Goal: Check status: Check status

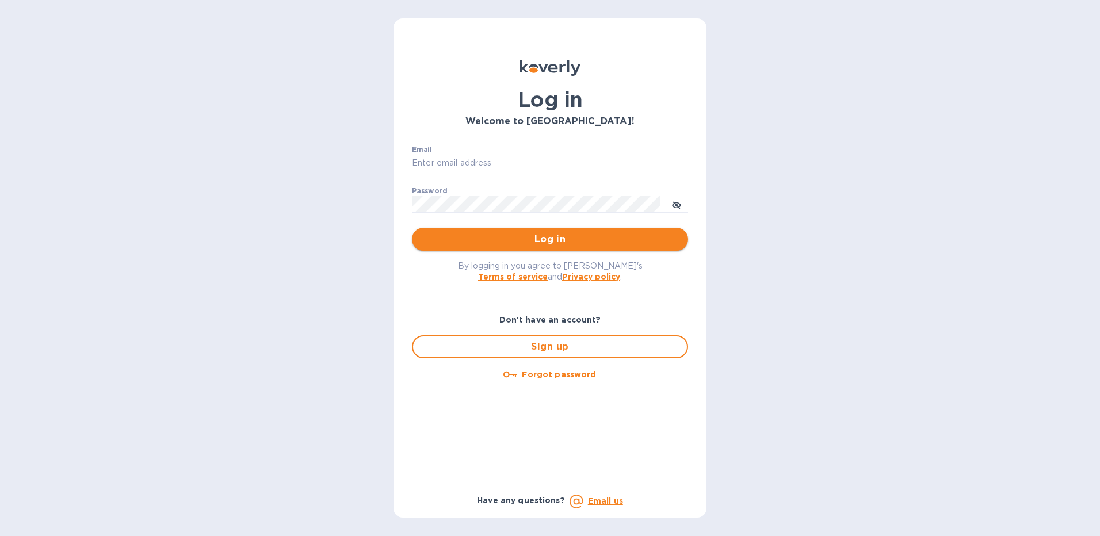
type input "[EMAIL_ADDRESS][DOMAIN_NAME]"
click at [552, 241] on span "Log in" at bounding box center [550, 239] width 258 height 14
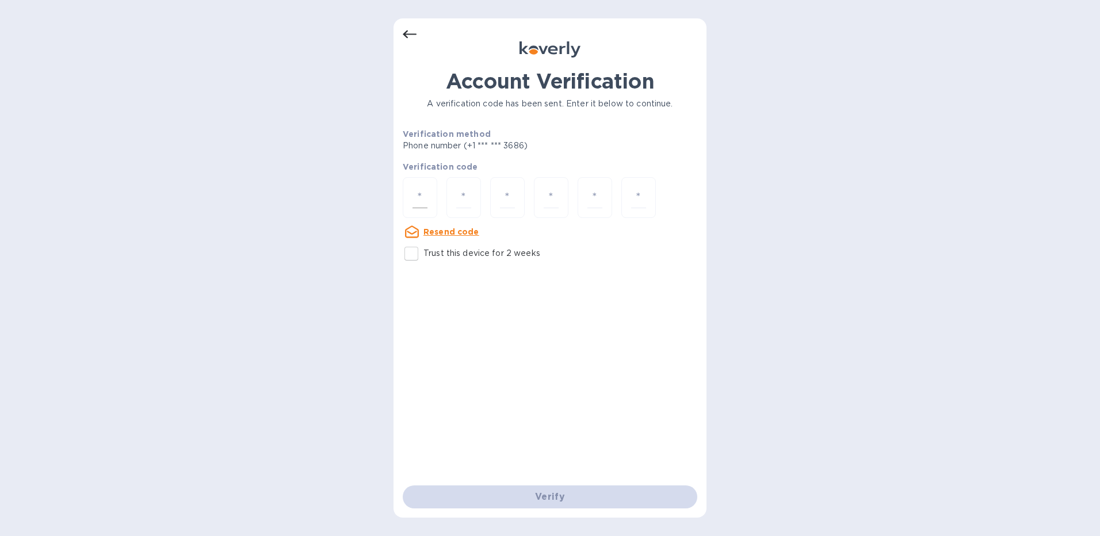
click at [417, 192] on input "number" at bounding box center [420, 197] width 15 height 21
type input "3"
type input "0"
type input "5"
type input "0"
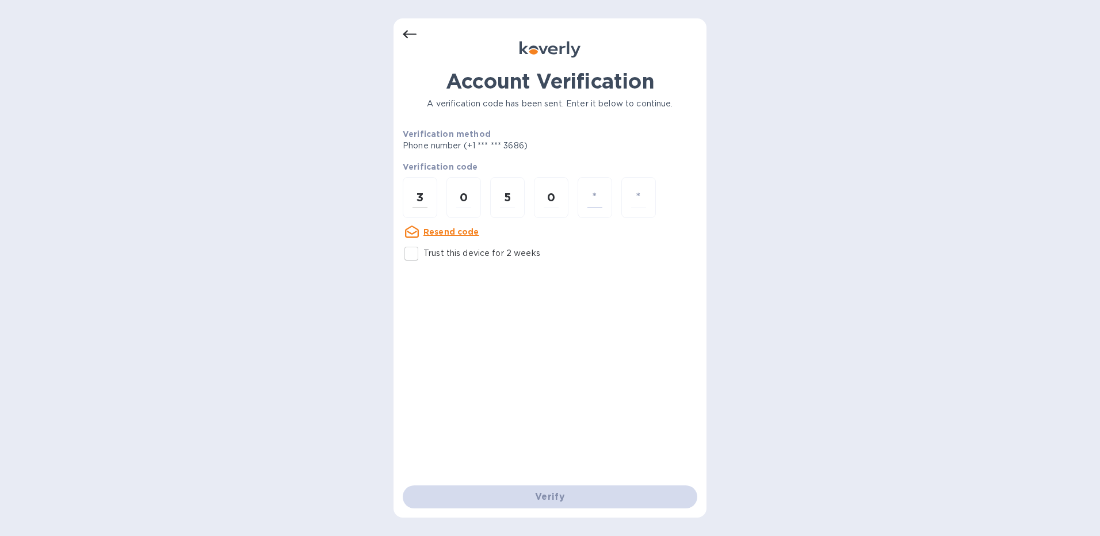
type input "5"
type input "2"
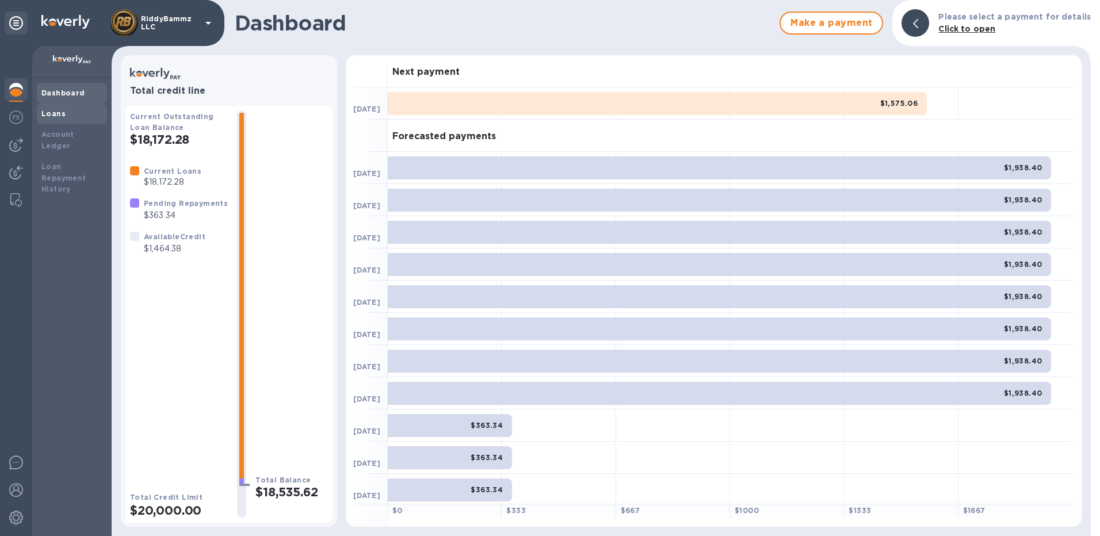
click at [57, 113] on b "Loans" at bounding box center [53, 113] width 24 height 9
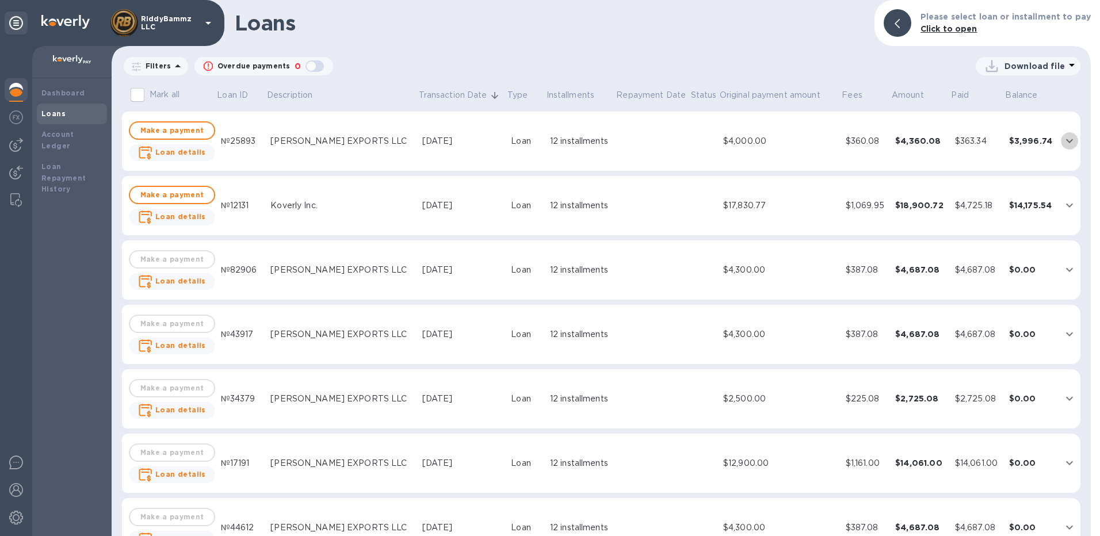
click at [1064, 137] on icon "expand row" at bounding box center [1070, 141] width 14 height 14
